Goal: Navigation & Orientation: Go to known website

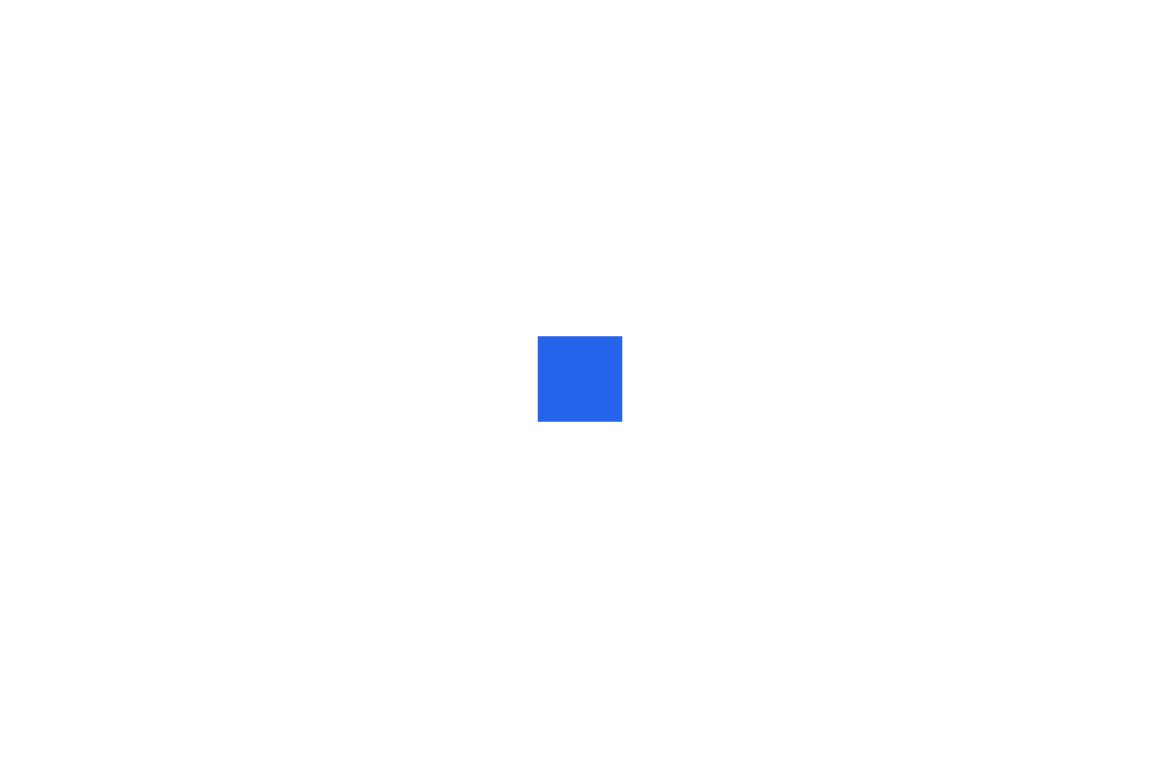
click at [414, 381] on div at bounding box center [580, 379] width 1160 height 758
click at [361, 413] on div at bounding box center [580, 379] width 1160 height 758
click at [361, 412] on div at bounding box center [580, 379] width 1160 height 758
